Goal: Navigation & Orientation: Find specific page/section

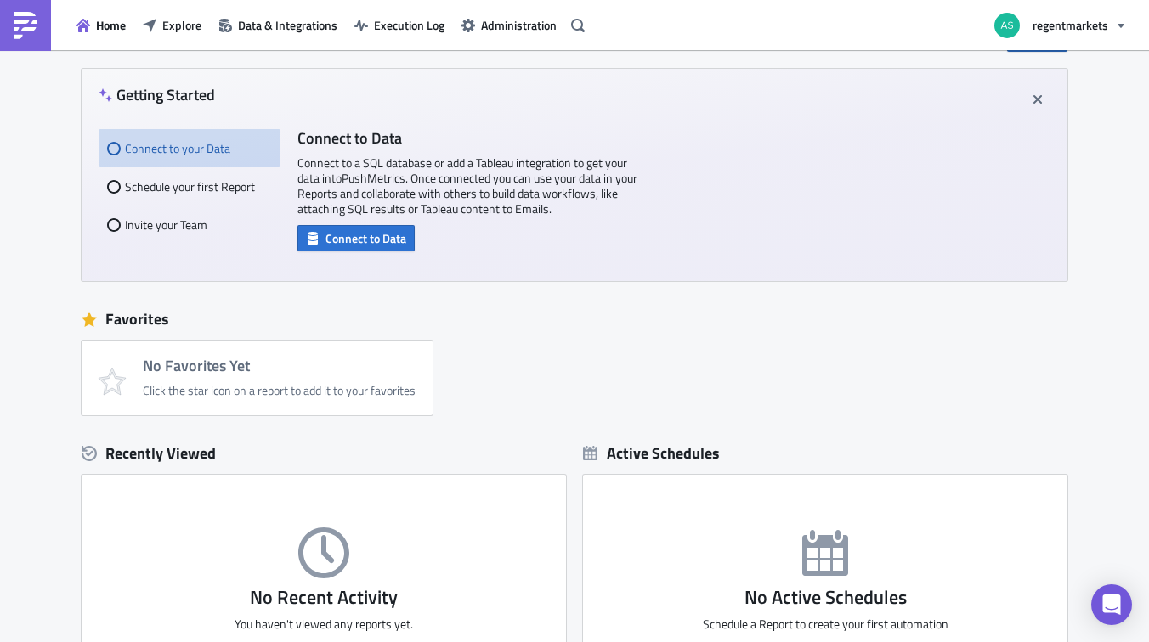
scroll to position [80, 0]
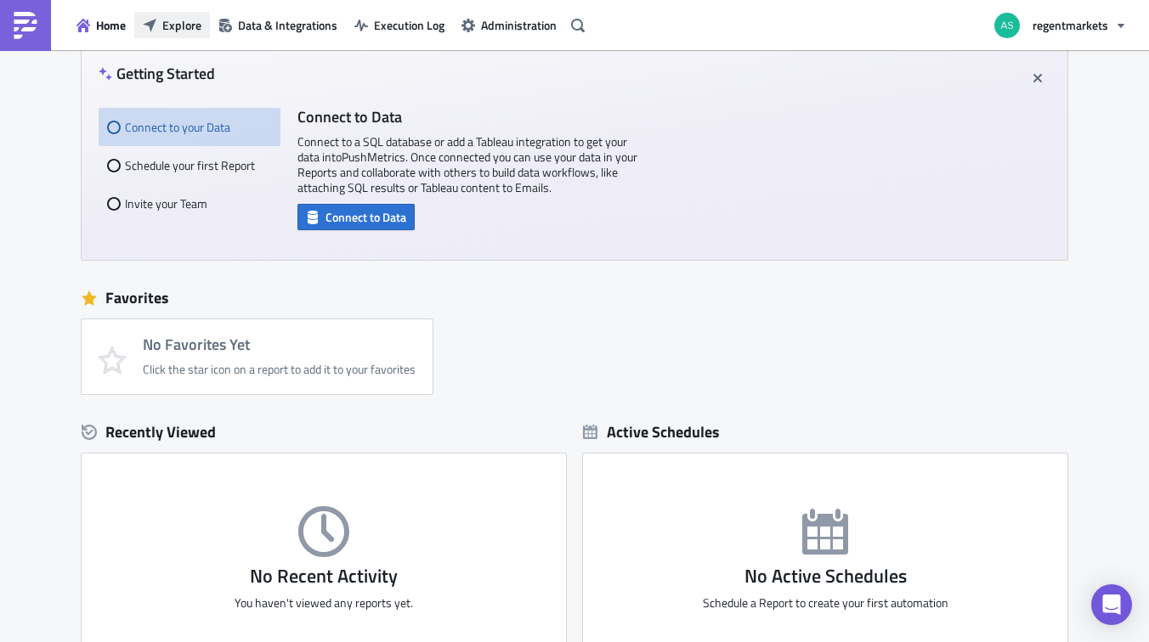
click at [170, 29] on span "Explore" at bounding box center [181, 25] width 39 height 18
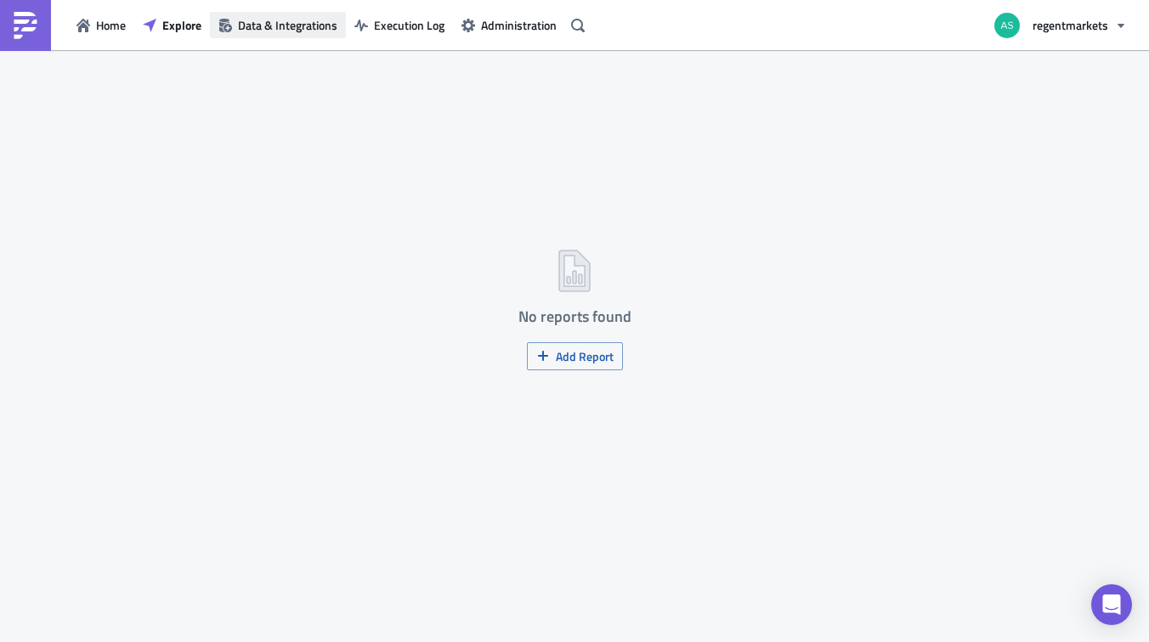
click at [238, 31] on span "Data & Integrations" at bounding box center [287, 25] width 99 height 18
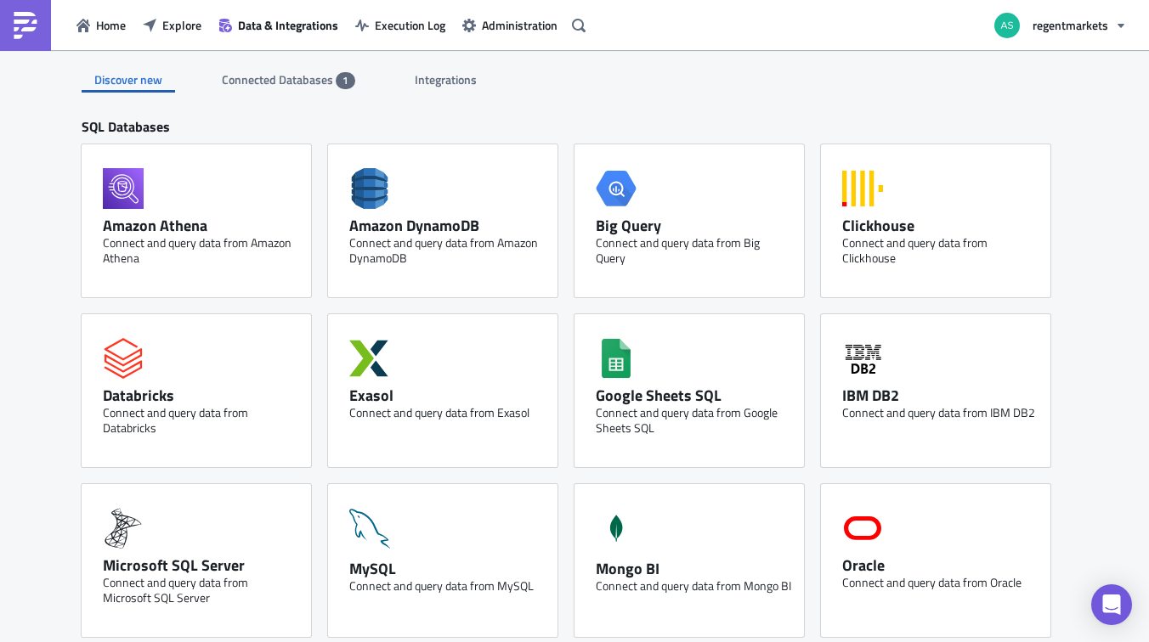
click at [293, 73] on span "Connected Databases" at bounding box center [279, 80] width 114 height 18
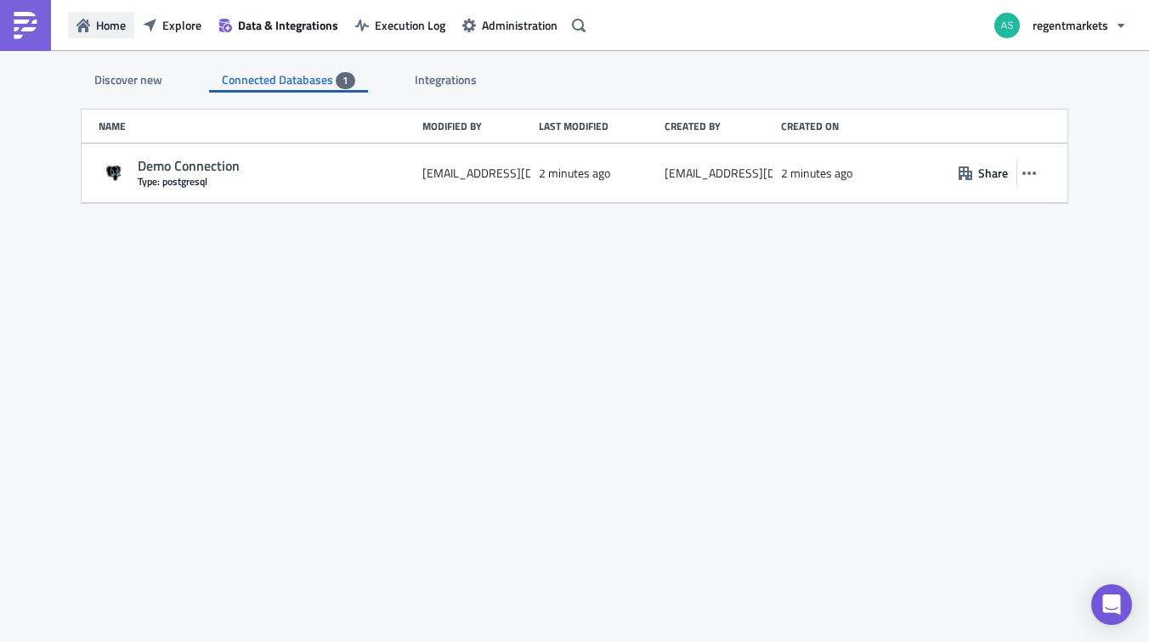
click at [88, 31] on icon "button" at bounding box center [83, 26] width 14 height 14
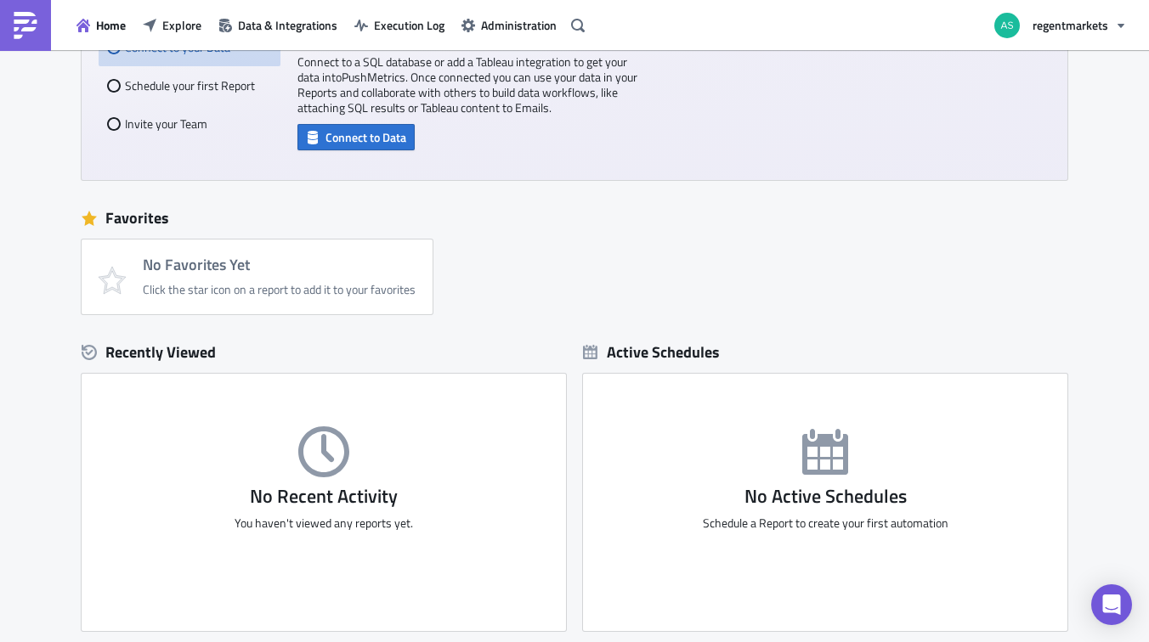
scroll to position [316, 0]
